Goal: Information Seeking & Learning: Learn about a topic

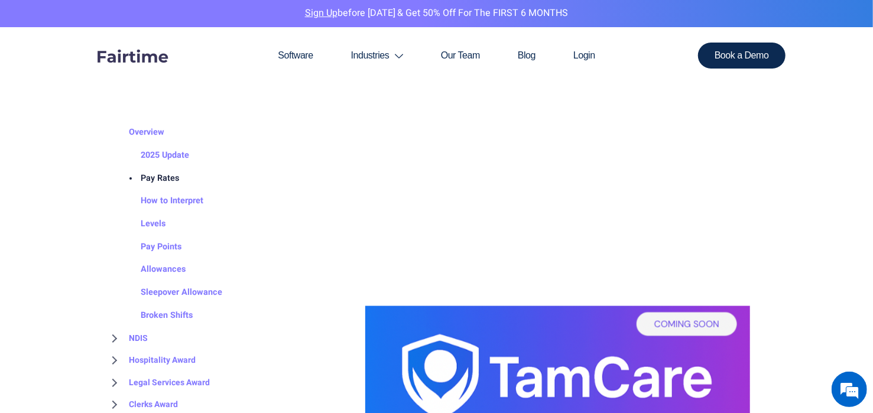
scroll to position [59, 0]
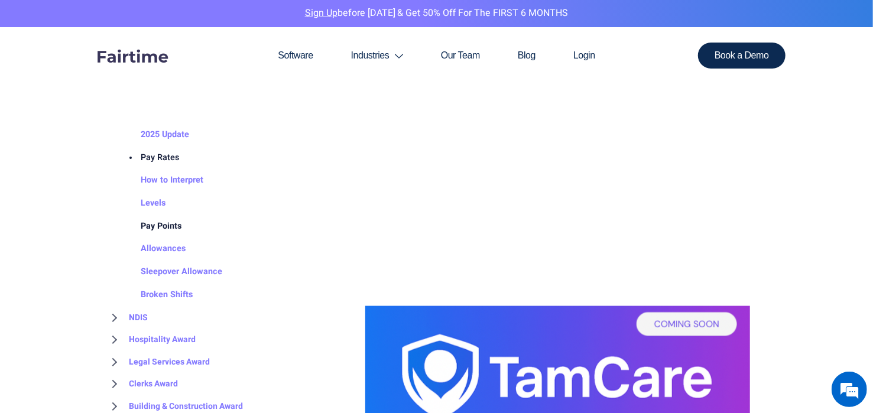
click at [157, 228] on link "Pay Points" at bounding box center [150, 226] width 64 height 23
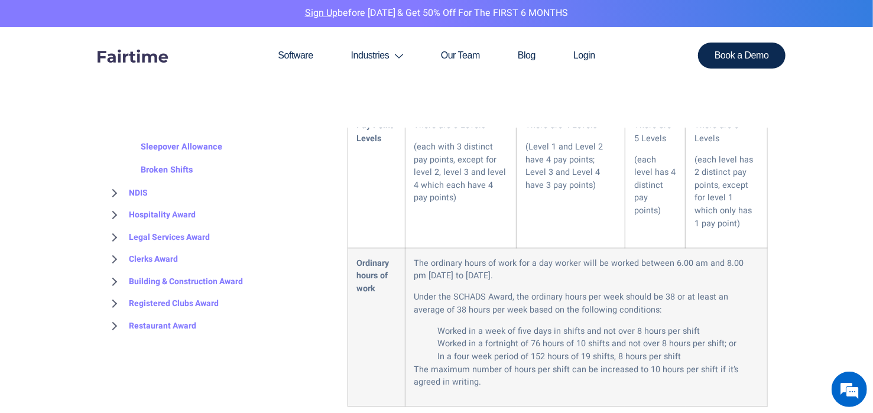
scroll to position [1537, 0]
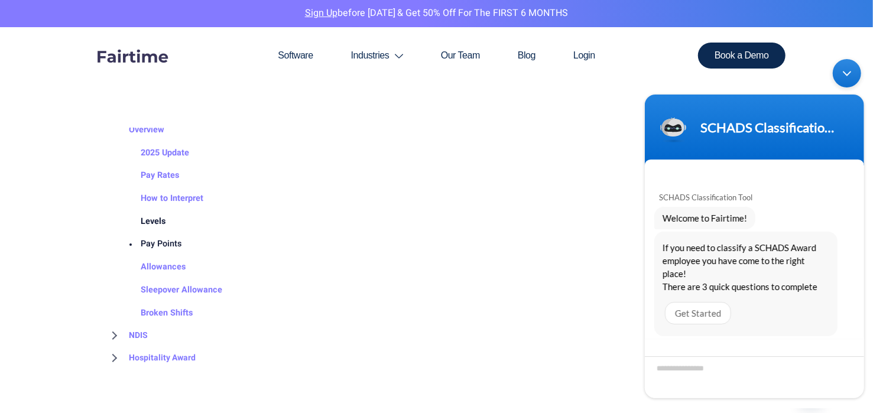
click at [152, 221] on link "Levels" at bounding box center [142, 221] width 48 height 23
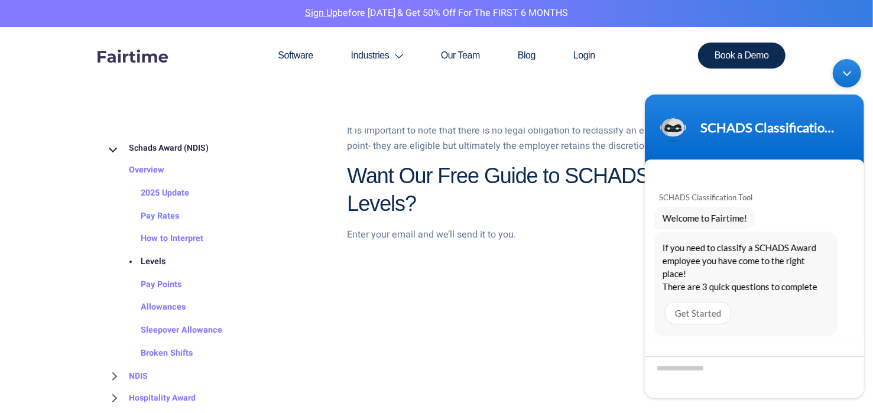
scroll to position [1774, 0]
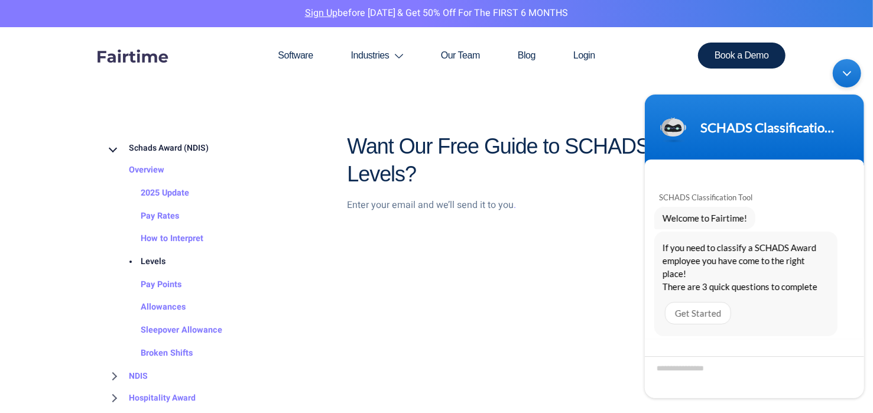
click at [838, 74] on div "Minimize live chat window" at bounding box center [847, 73] width 28 height 28
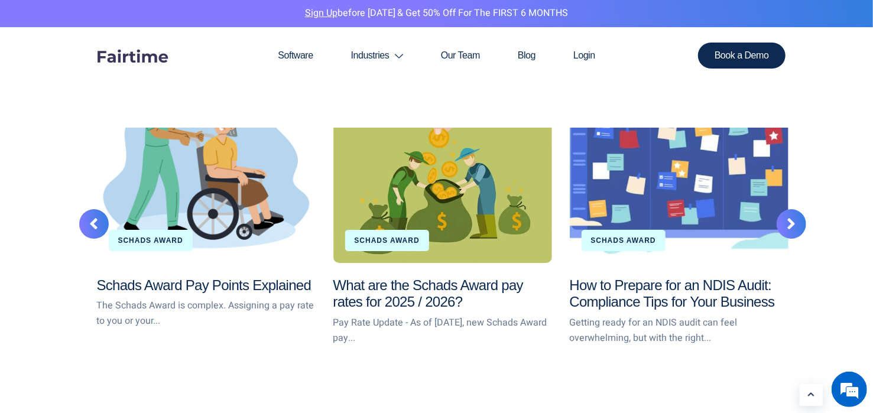
scroll to position [2424, 0]
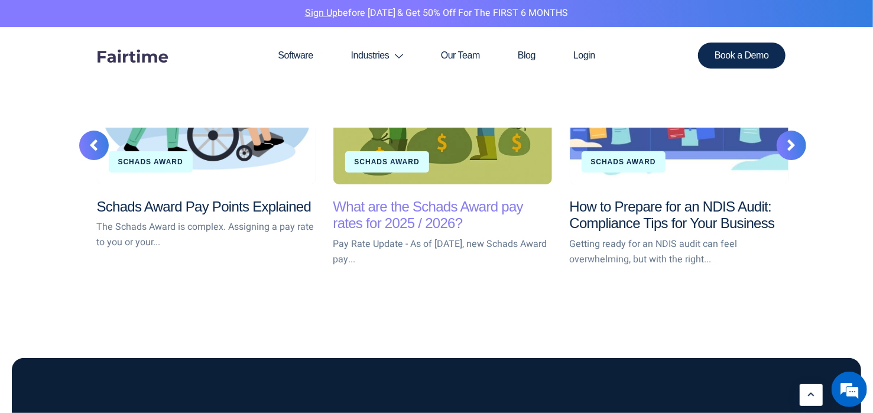
click at [377, 216] on link "What are the Schads Award pay rates for 2025 / 2026?" at bounding box center [428, 215] width 190 height 33
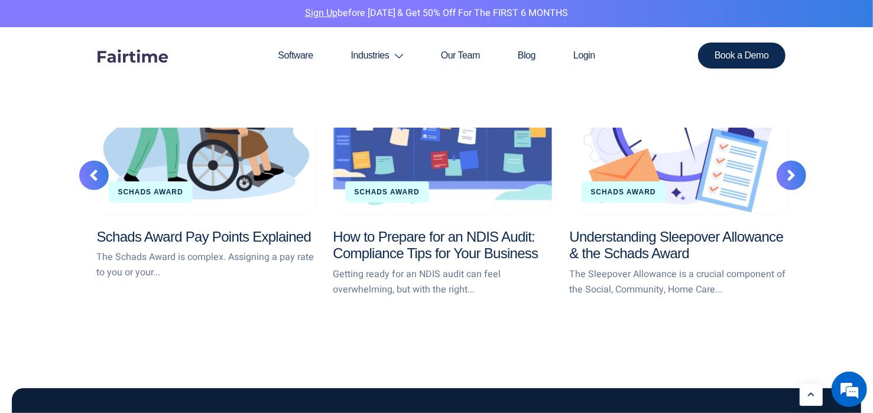
scroll to position [3252, 0]
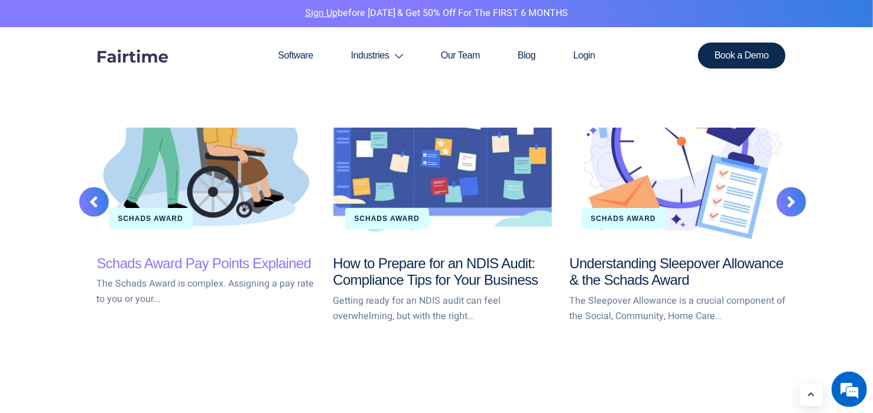
click at [199, 255] on link "Schads Award Pay Points Explained" at bounding box center [204, 263] width 215 height 16
